Goal: Information Seeking & Learning: Find specific fact

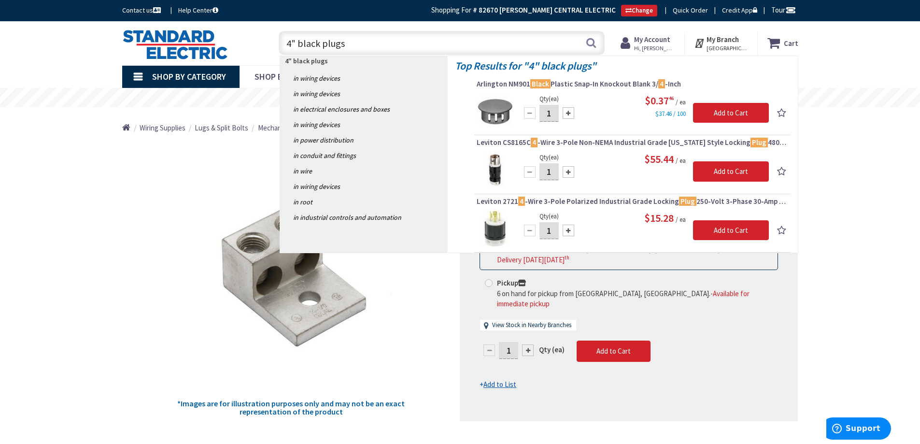
click at [298, 42] on input "4" black plugs" at bounding box center [442, 43] width 326 height 24
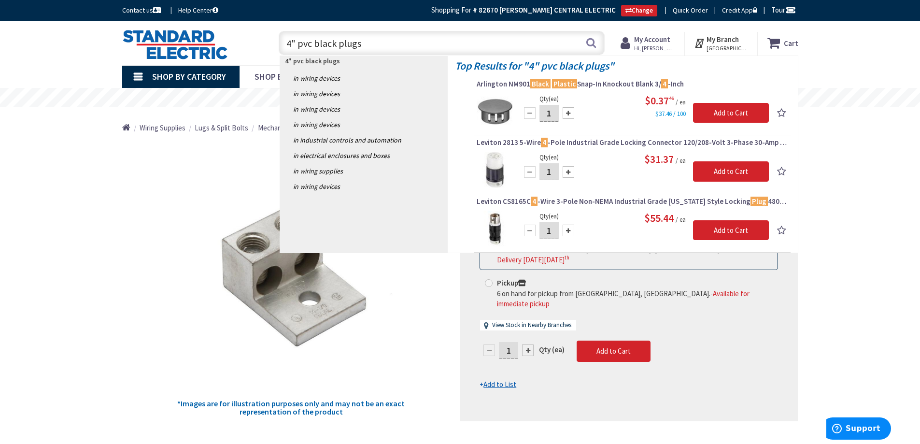
click at [361, 42] on input "4" pvc black plugs" at bounding box center [442, 43] width 326 height 24
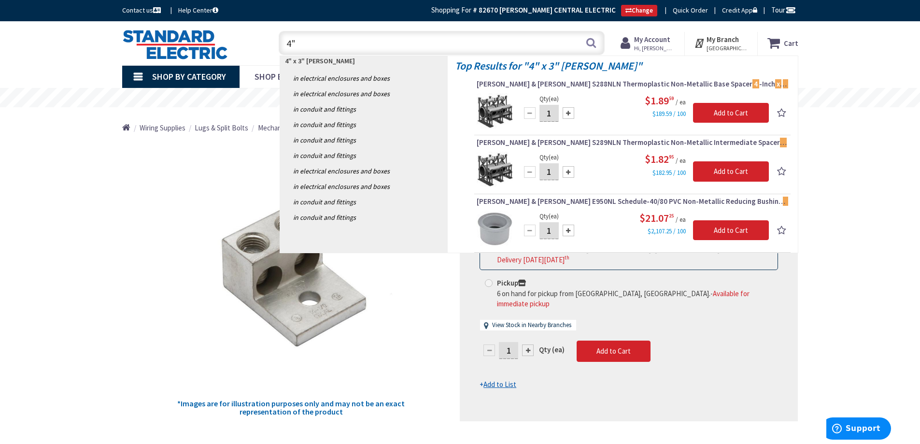
type input "4"
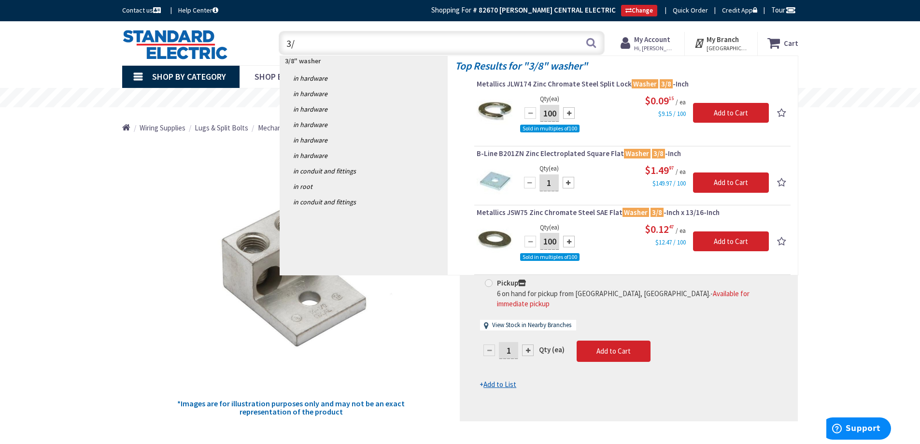
type input "3"
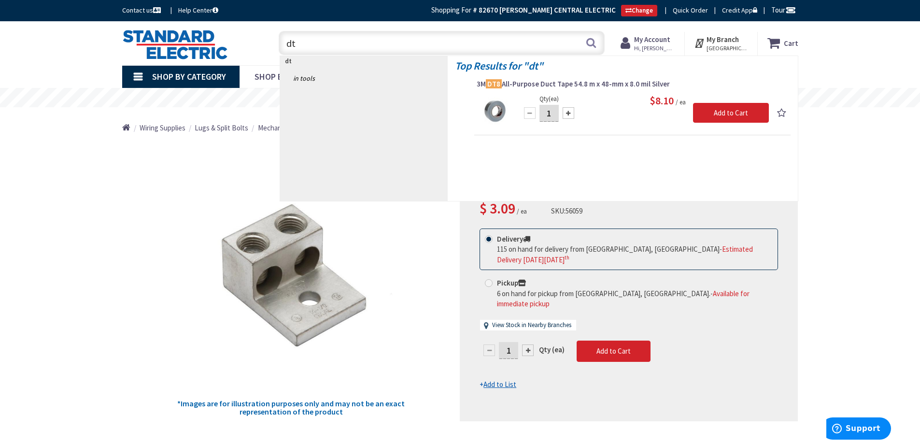
type input "d"
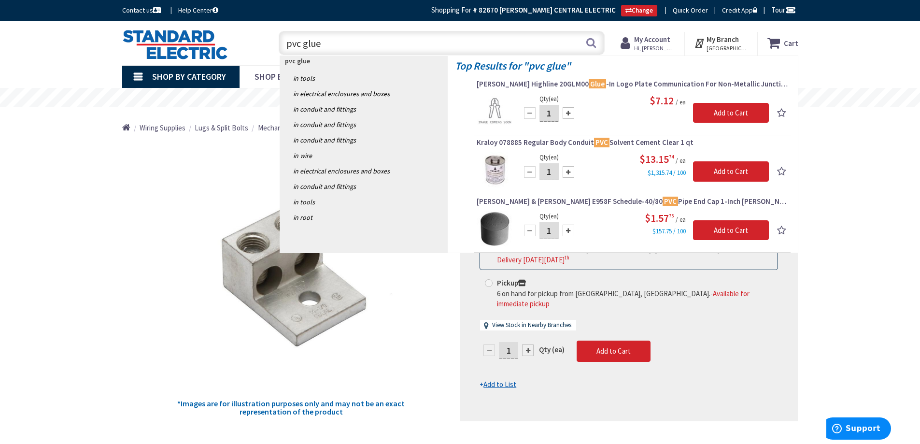
click at [342, 45] on input "pvc glue" at bounding box center [442, 43] width 326 height 24
type input "p"
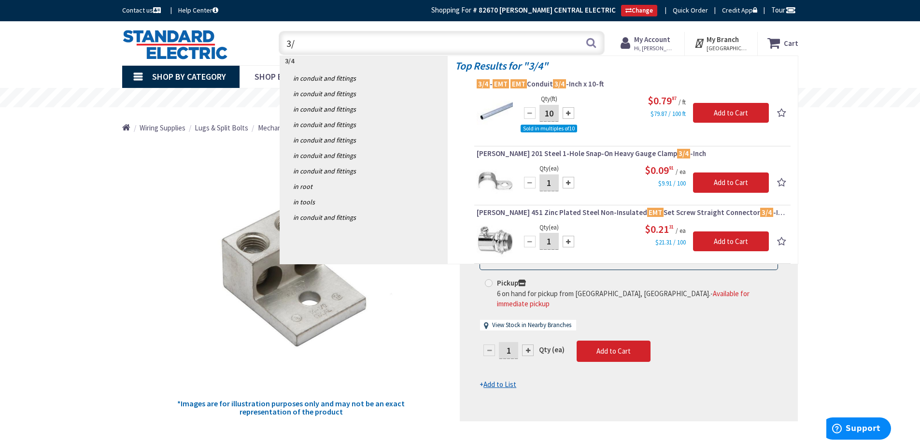
type input "3"
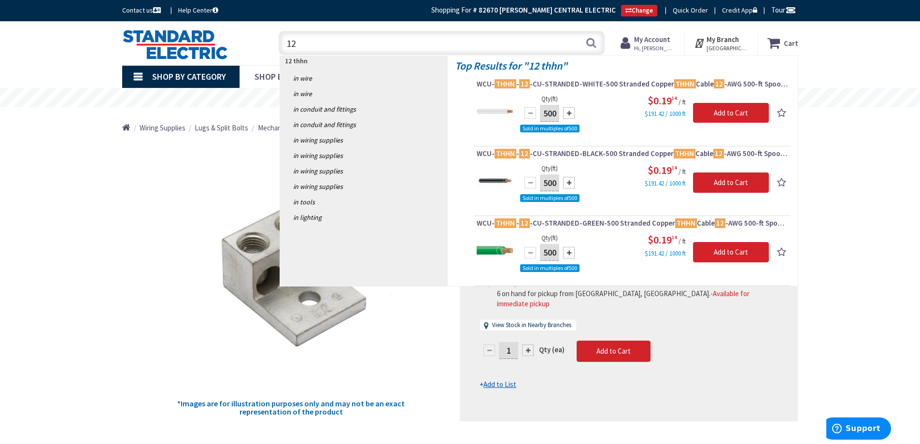
type input "1"
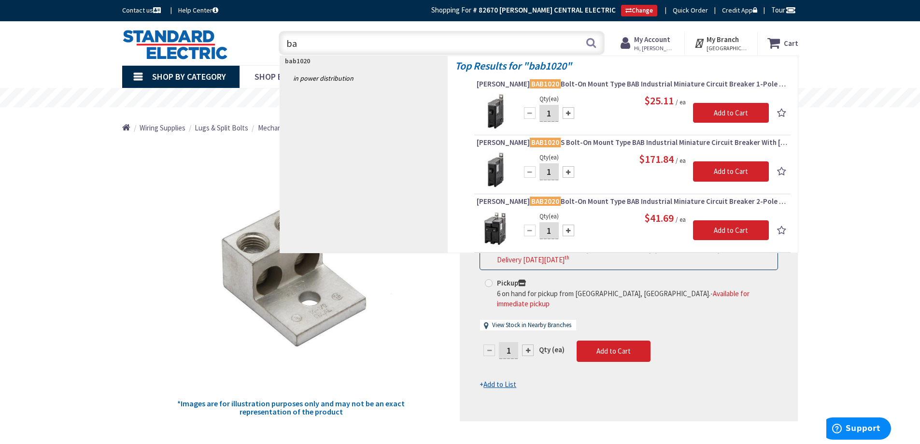
type input "b"
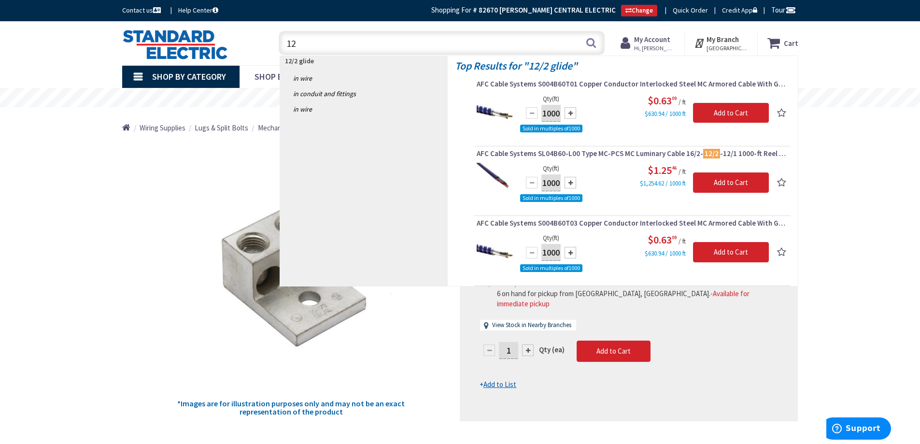
type input "1"
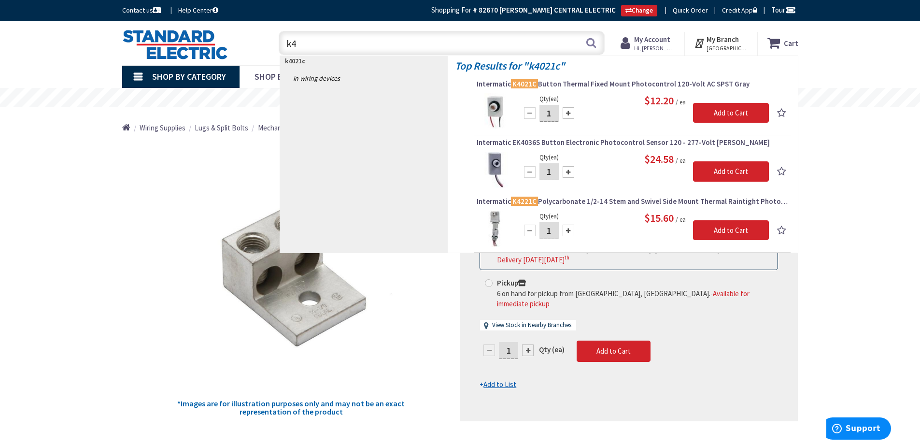
type input "k"
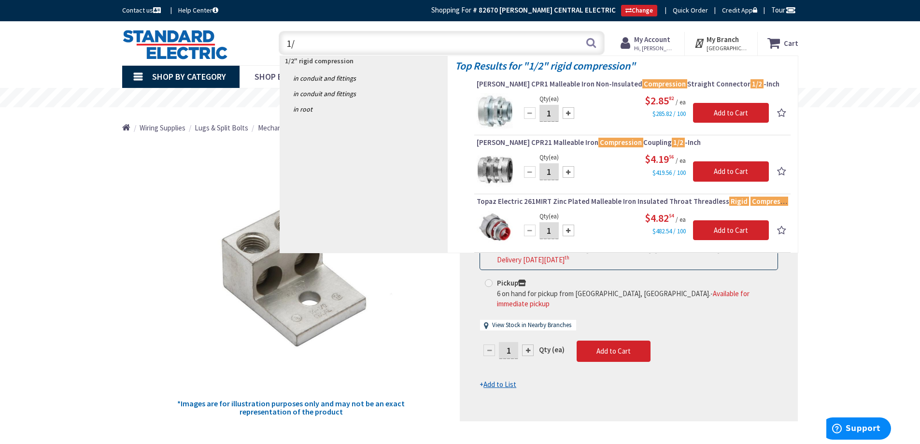
type input "1"
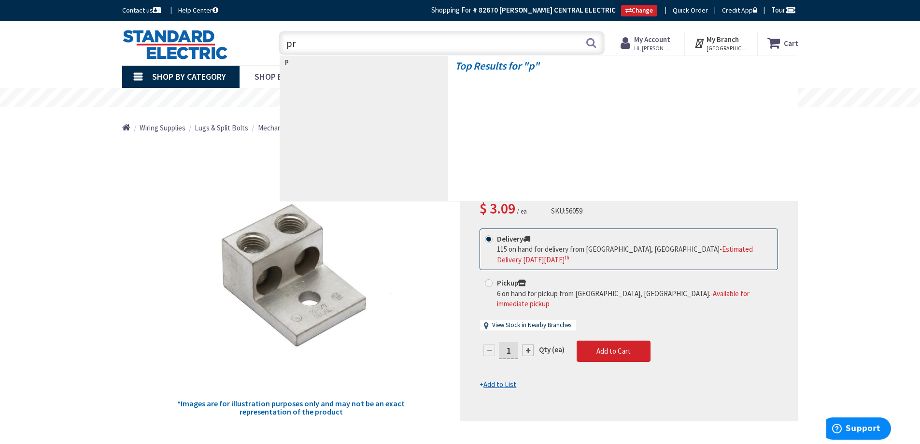
type input "pre"
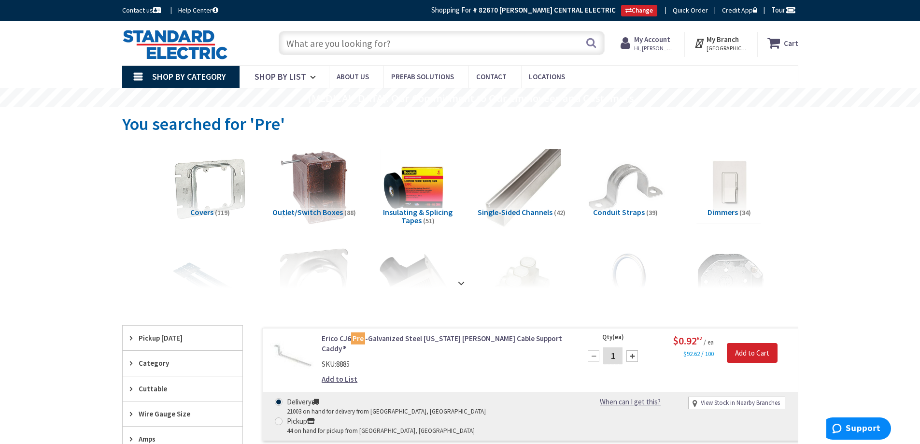
click at [304, 39] on input "text" at bounding box center [442, 43] width 326 height 24
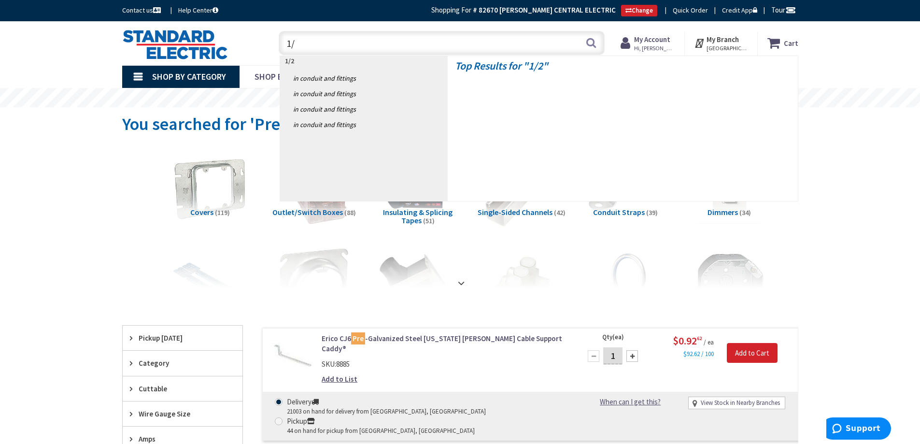
type input "1"
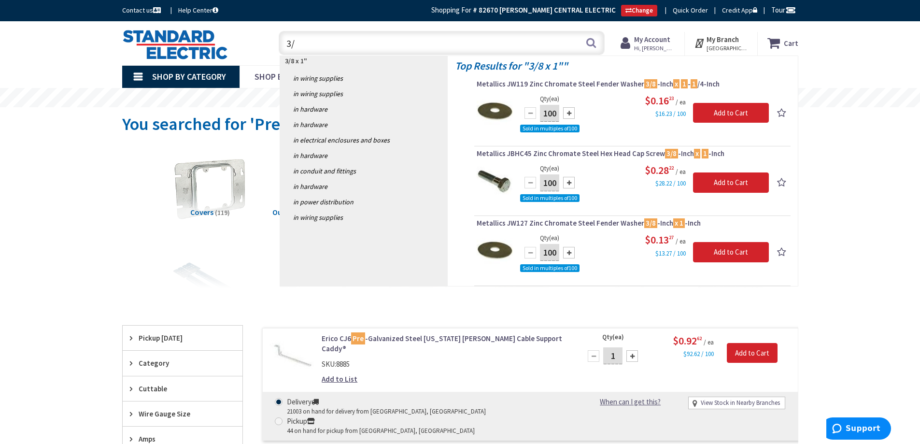
type input "3"
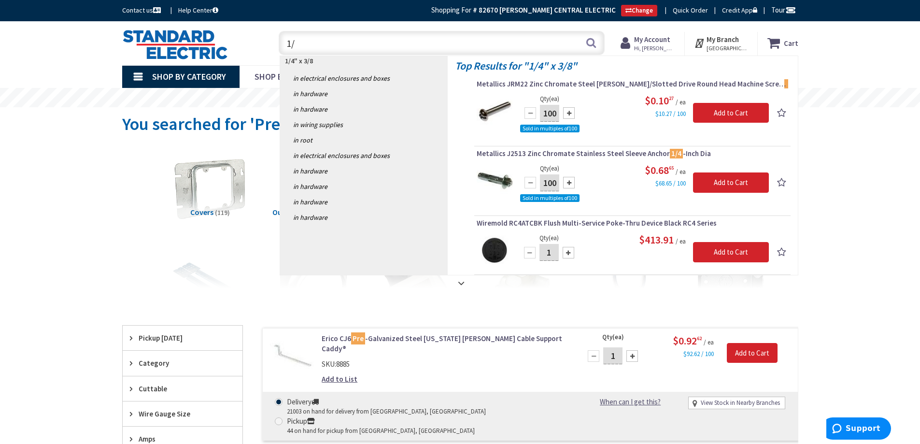
type input "1"
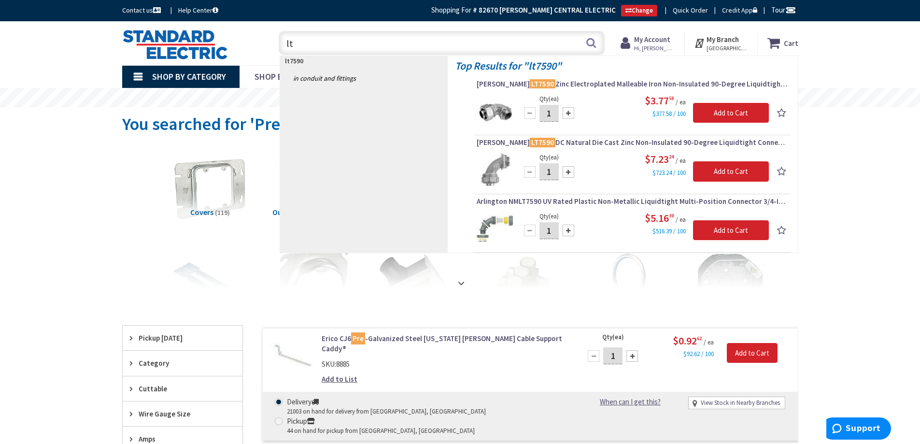
type input "l"
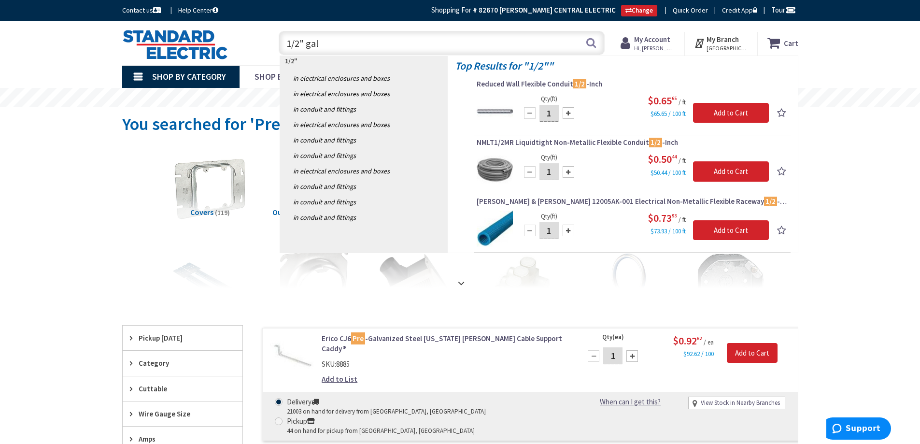
type input "1/2" galv"
